Goal: Use online tool/utility: Utilize a website feature to perform a specific function

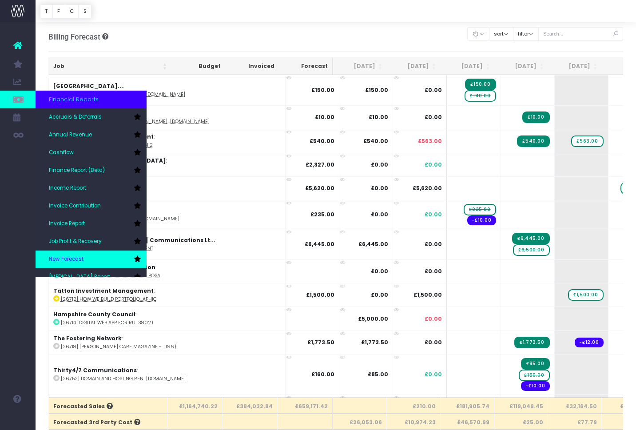
click at [84, 257] on link "New Forecast" at bounding box center [91, 260] width 111 height 18
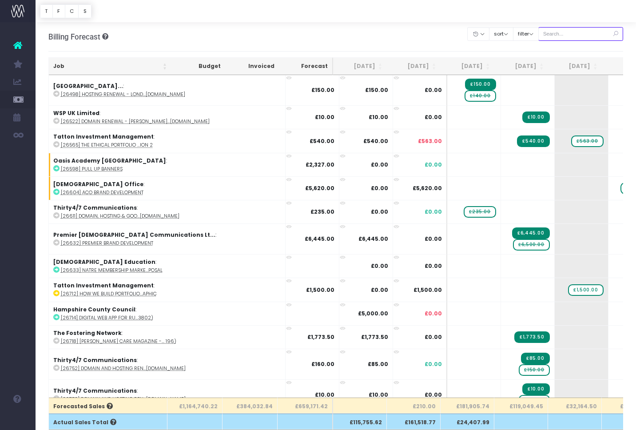
click at [579, 35] on input "text" at bounding box center [580, 34] width 85 height 14
paste input "29009"
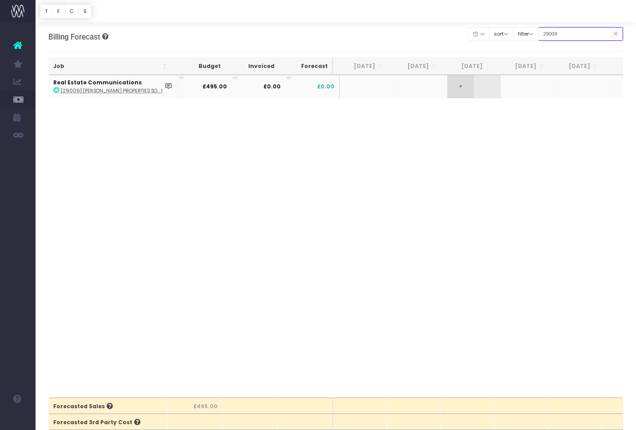
type input "29009"
click at [462, 88] on span "+" at bounding box center [460, 86] width 27 height 23
click at [422, 123] on body "Oh my... this is bad. [PERSON_NAME] wasn't able to load this page. Please conta…" at bounding box center [318, 215] width 636 height 430
